Goal: Task Accomplishment & Management: Use online tool/utility

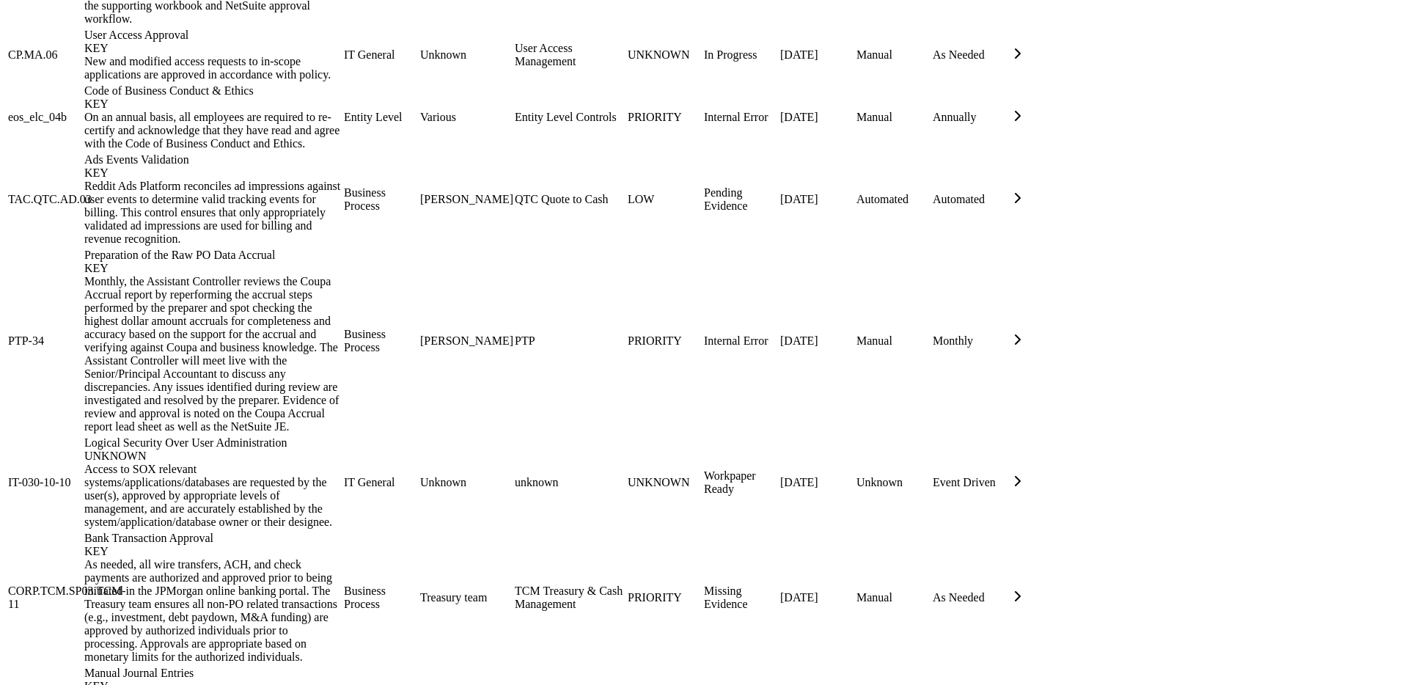
scroll to position [1955, 0]
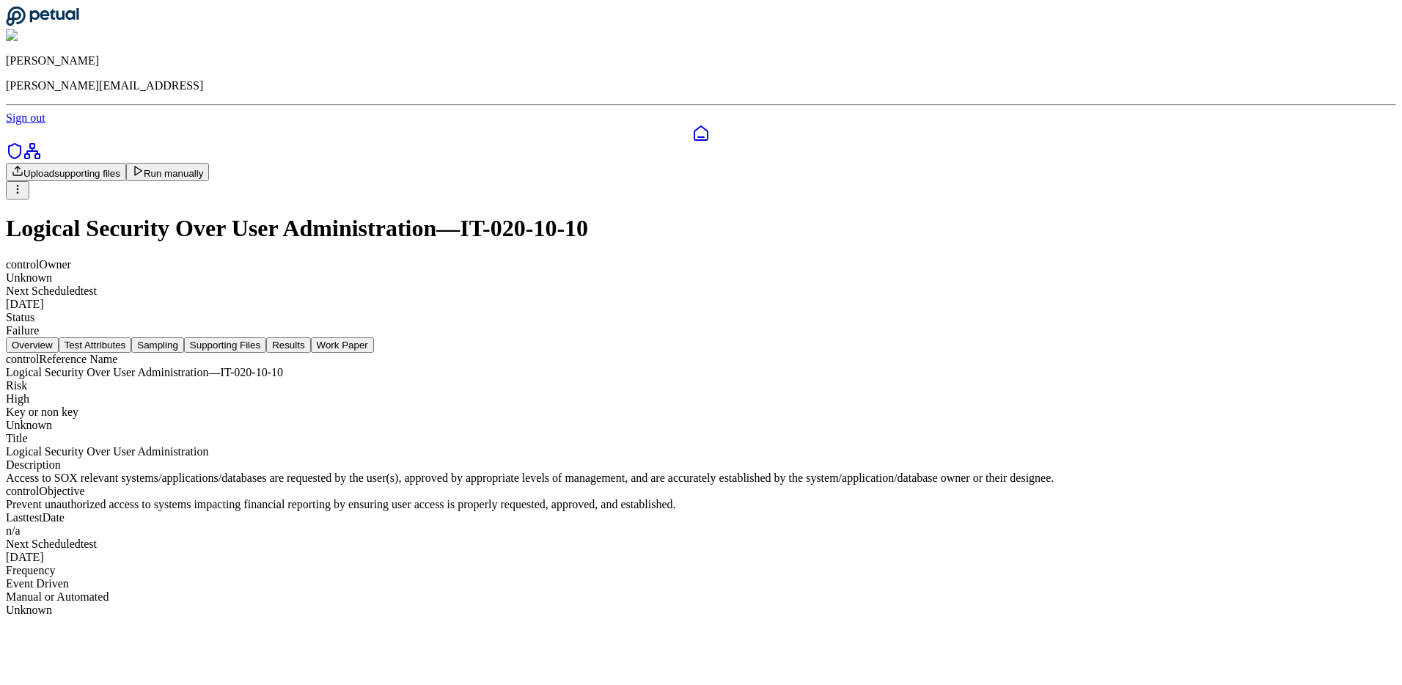
click at [184, 337] on button "Sampling" at bounding box center [157, 344] width 53 height 15
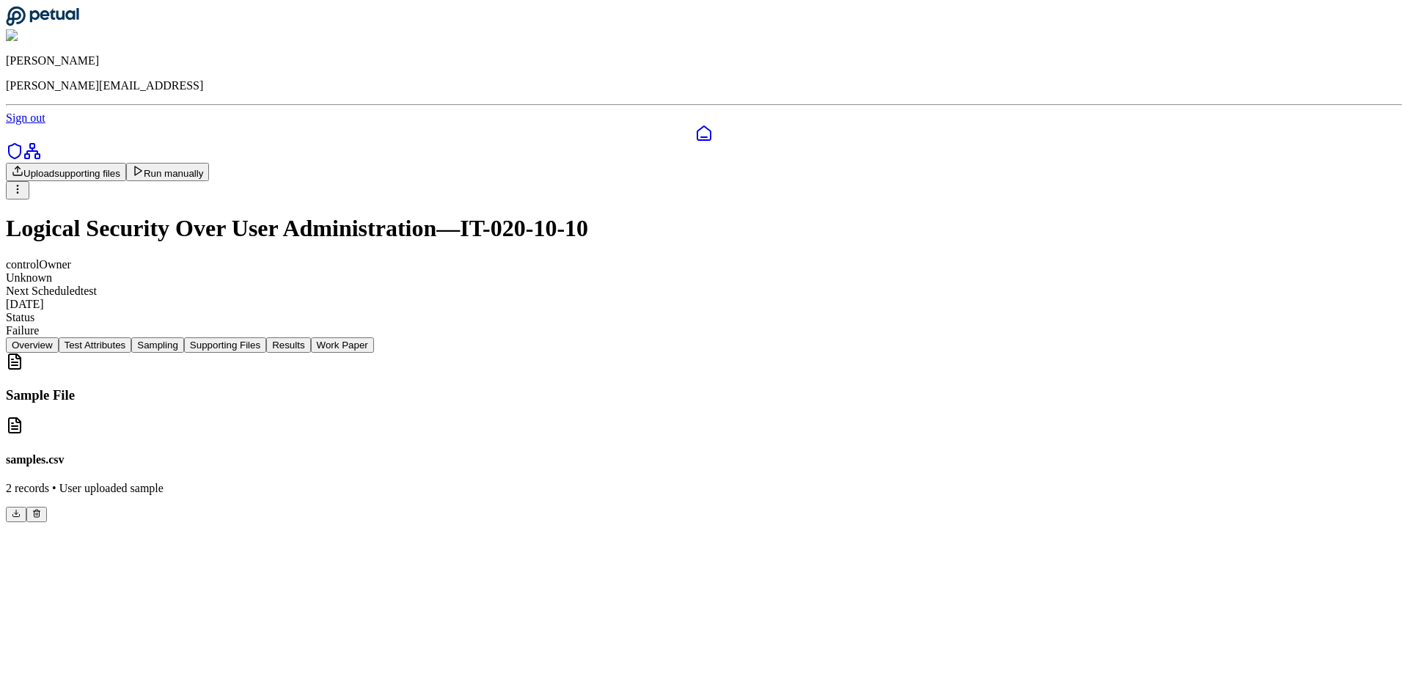
click at [266, 337] on button "Supporting Files" at bounding box center [225, 344] width 82 height 15
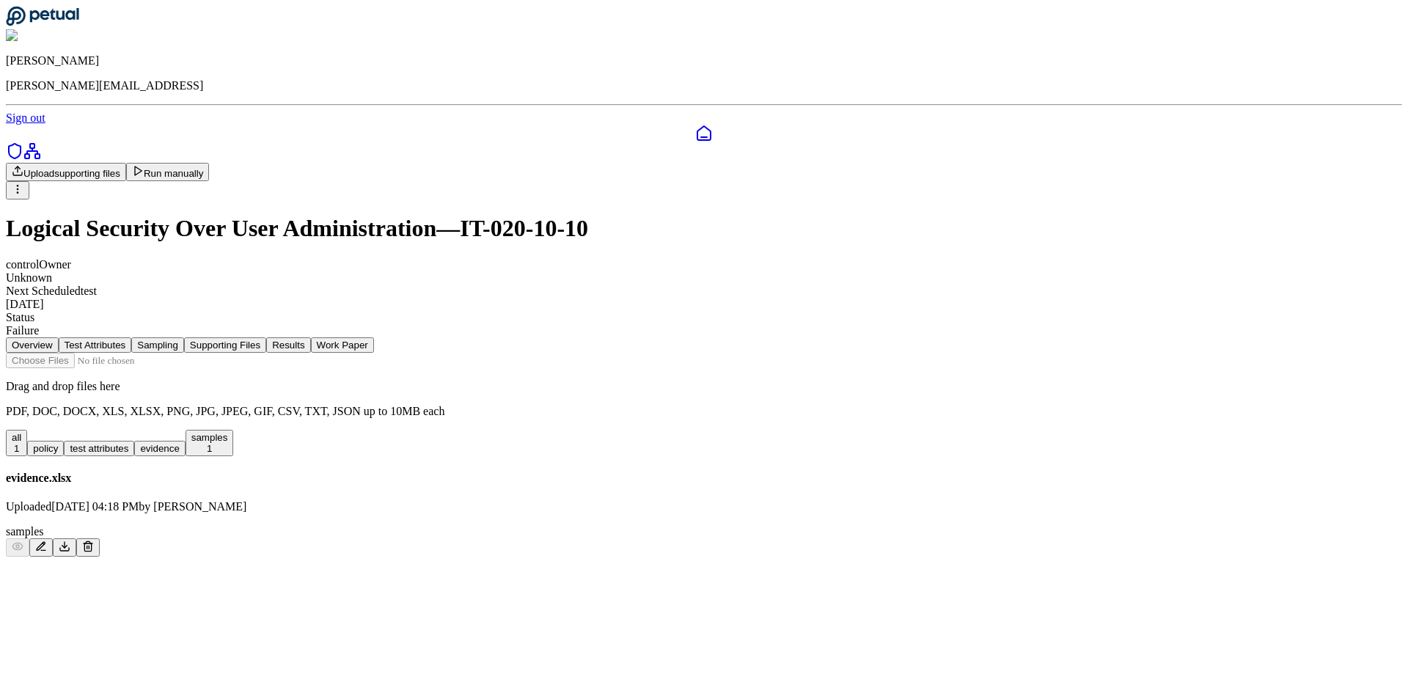
click at [210, 163] on button "Run manually" at bounding box center [168, 172] width 84 height 18
click at [712, 163] on div "Upload supporting files Run manually" at bounding box center [704, 181] width 1397 height 37
